Goal: Check status: Check status

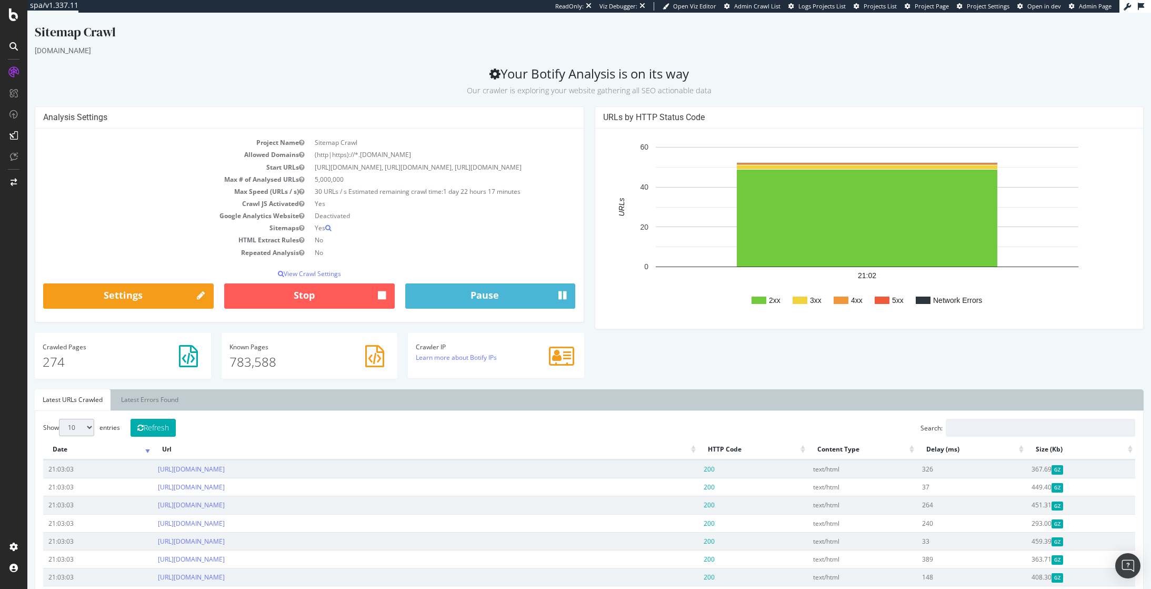
click at [1088, 381] on div "Analysis Settings Project Name Sitemap Crawl Allowed Domains (http|https)://*.m…" at bounding box center [589, 247] width 1120 height 283
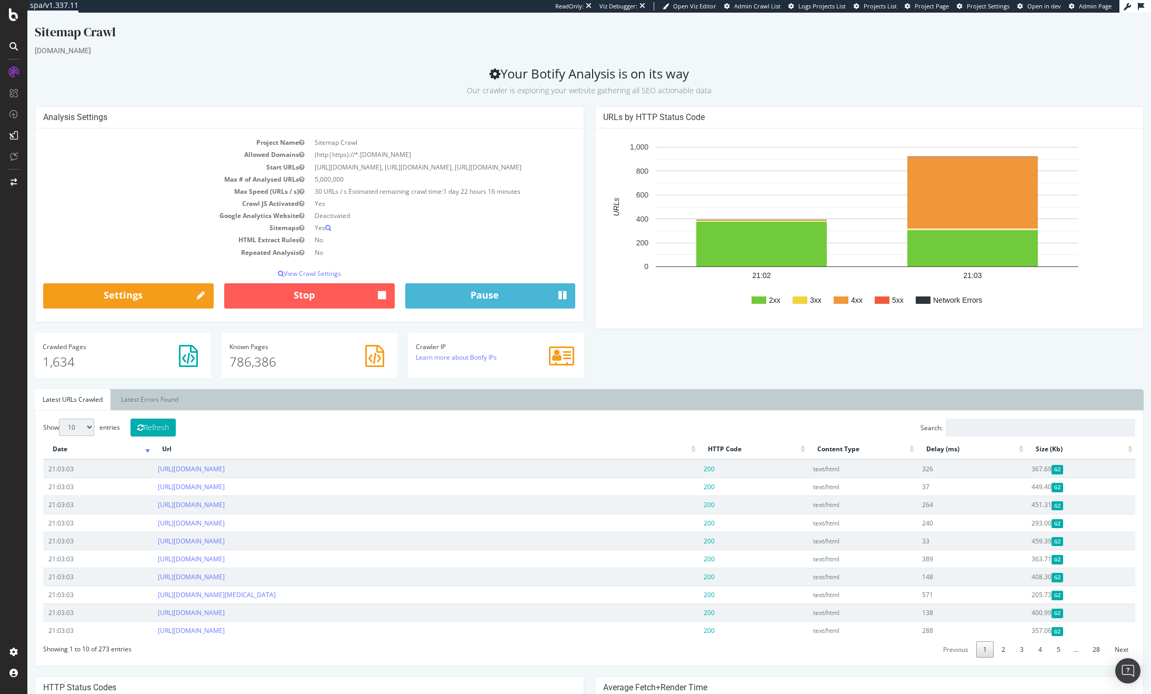
click at [1007, 389] on div "Analysis Settings Project Name Sitemap Crawl Allowed Domains (http|https)://*.m…" at bounding box center [589, 247] width 1120 height 283
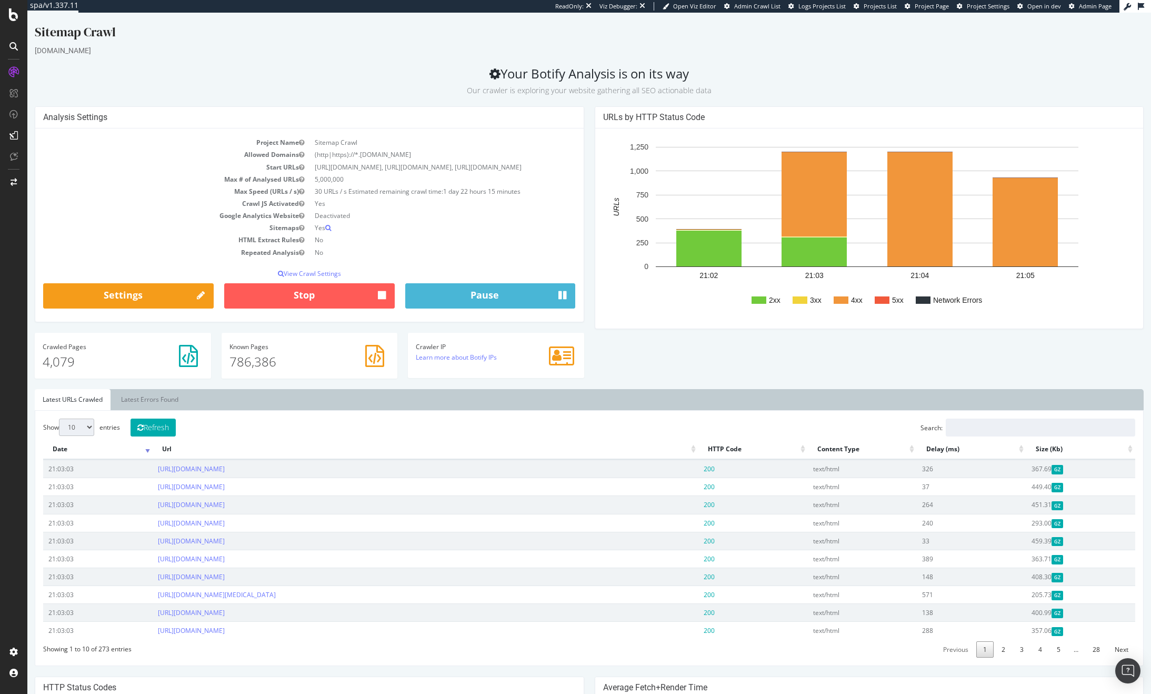
click at [1006, 314] on rect "A chart." at bounding box center [867, 228] width 529 height 184
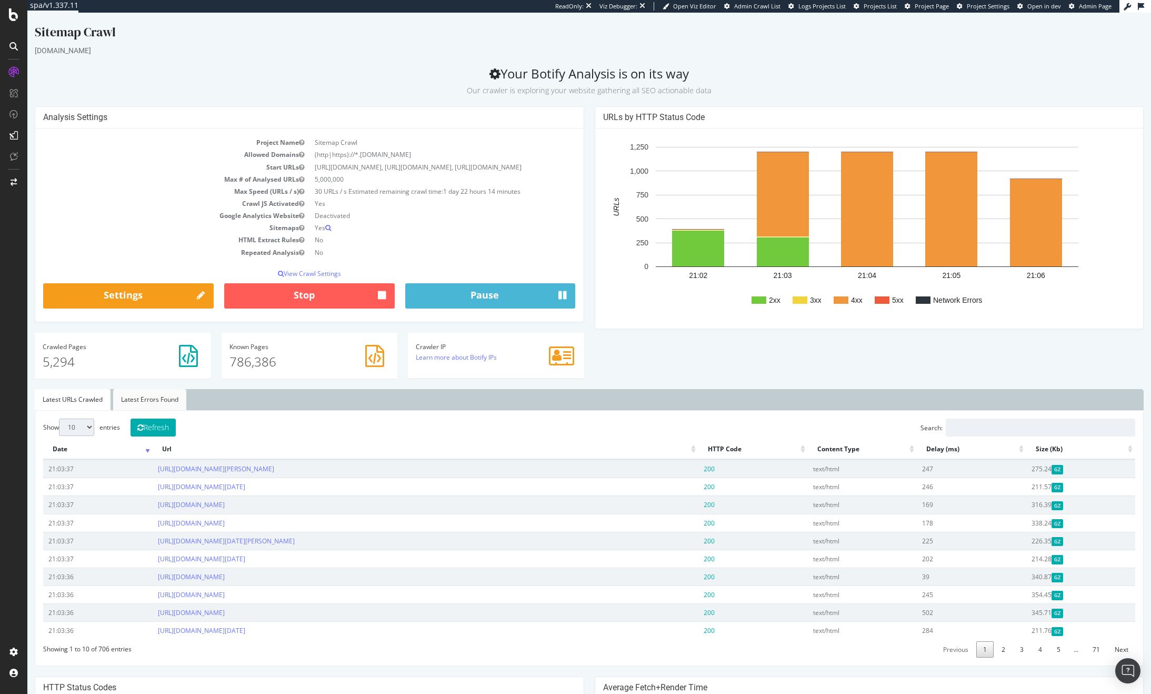
click at [153, 410] on link "Latest Errors Found" at bounding box center [149, 399] width 73 height 21
click at [81, 410] on link "Latest URLs Crawled" at bounding box center [73, 399] width 76 height 21
click at [161, 436] on button "Refresh" at bounding box center [153, 428] width 45 height 18
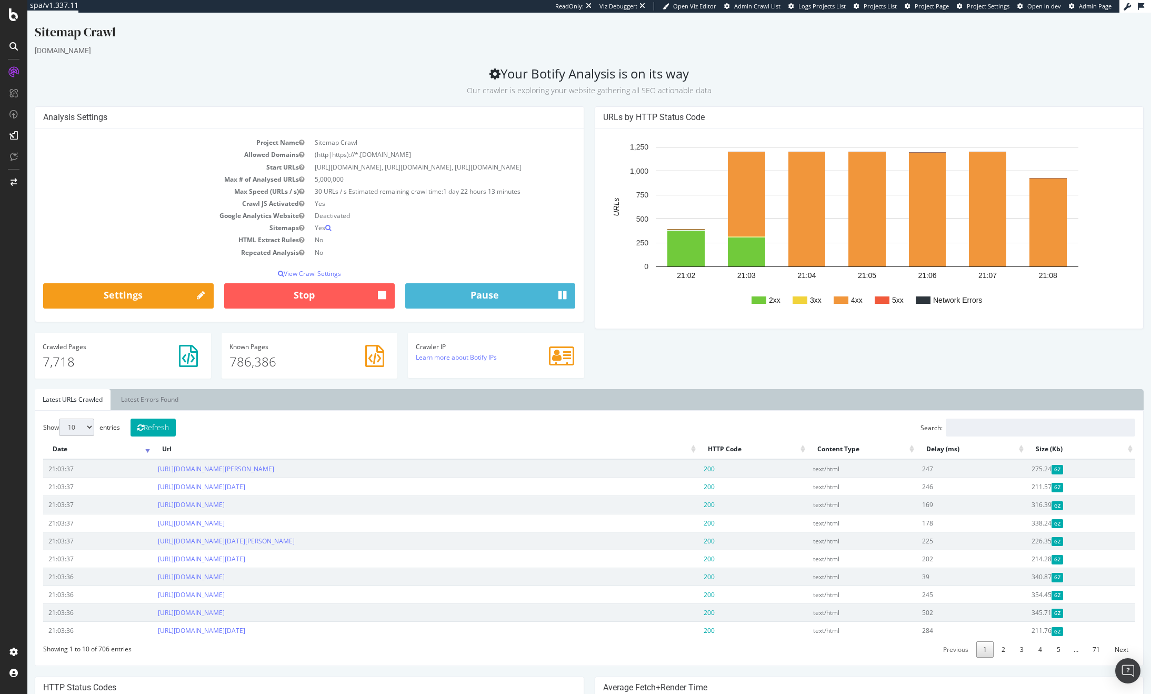
click at [997, 13] on body "Sitemap Crawl [DOMAIN_NAME] Your Botify Analysis is on its way Our crawler is e…" at bounding box center [589, 578] width 1124 height 1130
click at [996, 8] on span "Project Settings" at bounding box center [988, 6] width 43 height 8
